Goal: Use online tool/utility: Utilize a website feature to perform a specific function

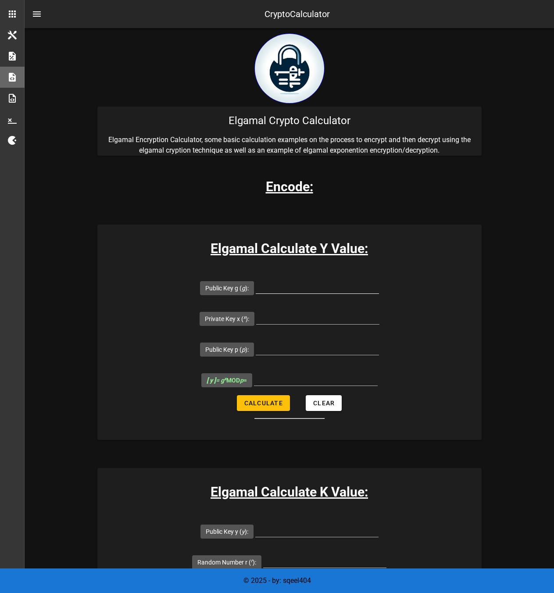
scroll to position [88, 0]
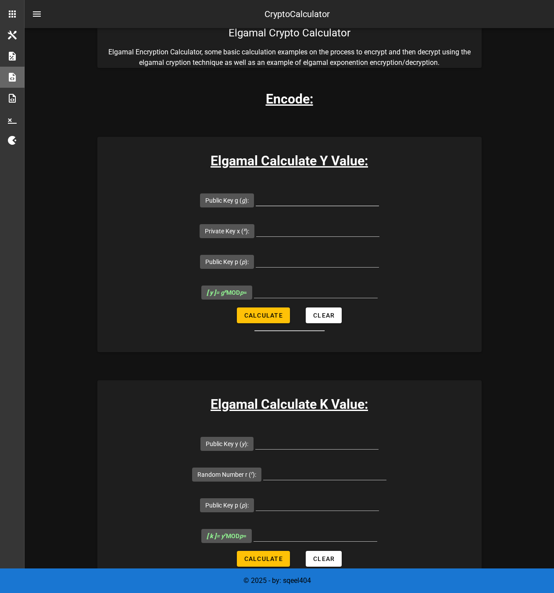
click at [256, 199] on input "Public Key g ( g ):" at bounding box center [317, 199] width 123 height 14
click at [380, 222] on input "Private Key x ( x ):" at bounding box center [317, 229] width 123 height 14
click at [256, 253] on input "Public Key p ( p ):" at bounding box center [317, 260] width 123 height 14
type input "p"
type input "19"
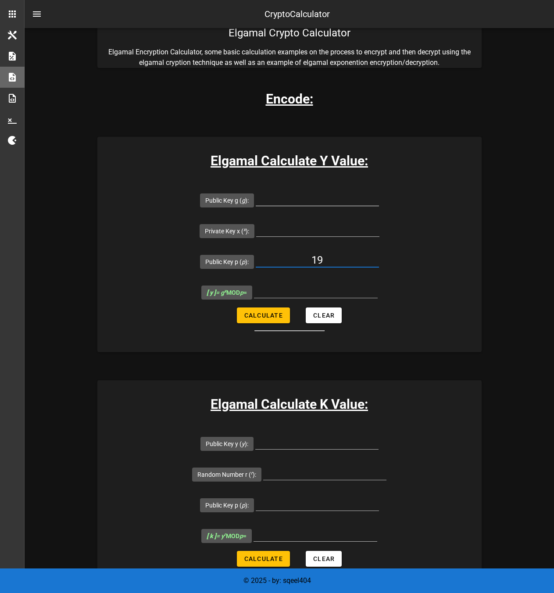
click at [256, 204] on input "Public Key g ( g ):" at bounding box center [317, 199] width 123 height 14
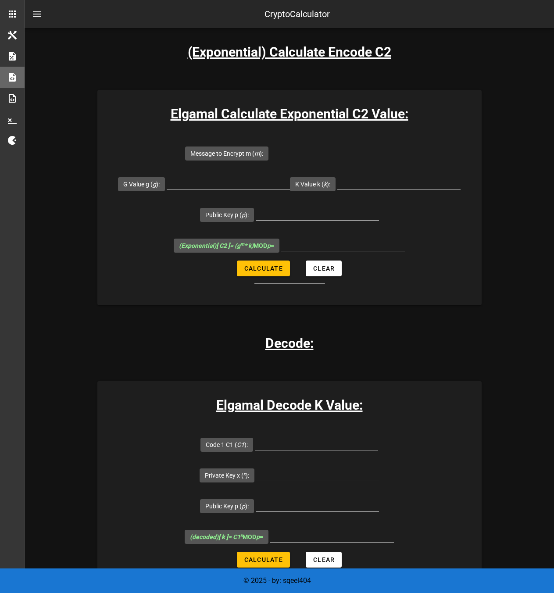
scroll to position [1097, 0]
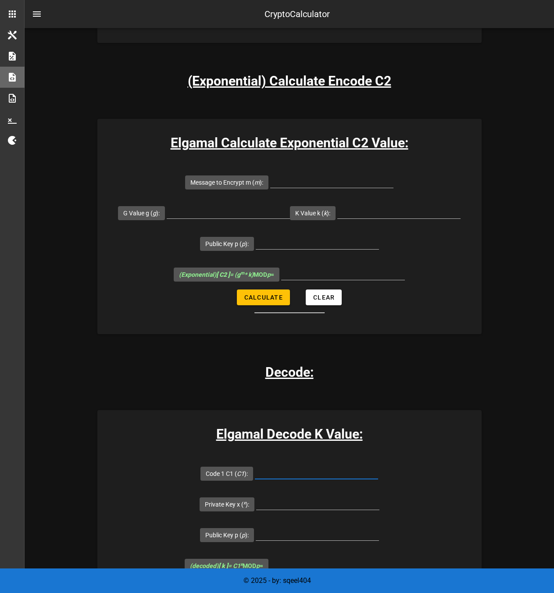
click at [255, 465] on input "Code 1 C1 ( C1 ):" at bounding box center [316, 472] width 123 height 14
type input "10"
click at [380, 496] on input "Private Key x ( x ):" at bounding box center [317, 503] width 123 height 14
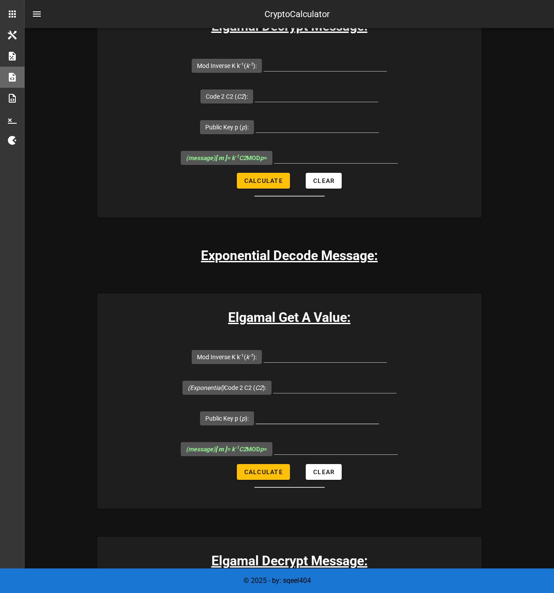
scroll to position [1949, 0]
